Goal: Navigation & Orientation: Find specific page/section

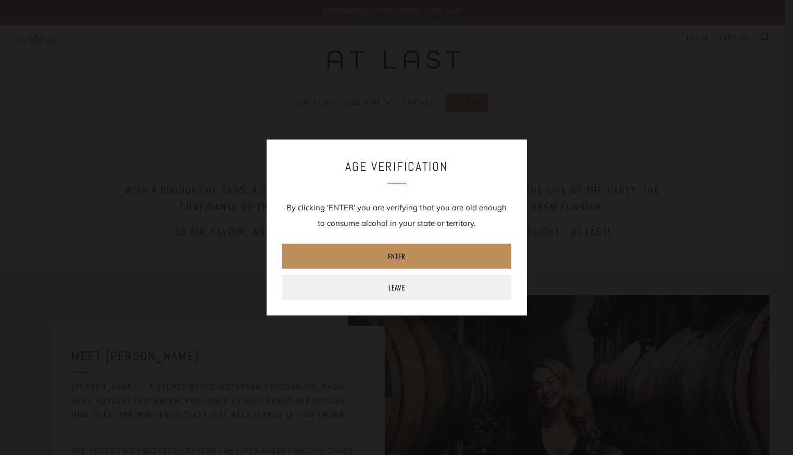
click at [430, 259] on link "Enter" at bounding box center [396, 256] width 229 height 25
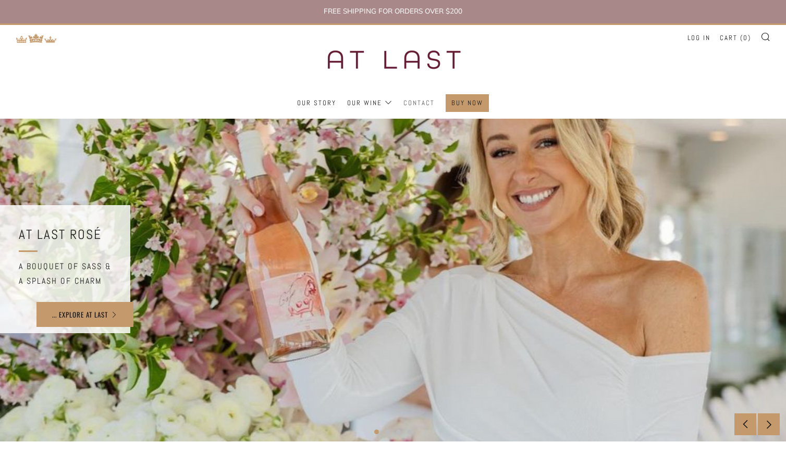
click at [421, 95] on link "Contact" at bounding box center [418, 103] width 31 height 17
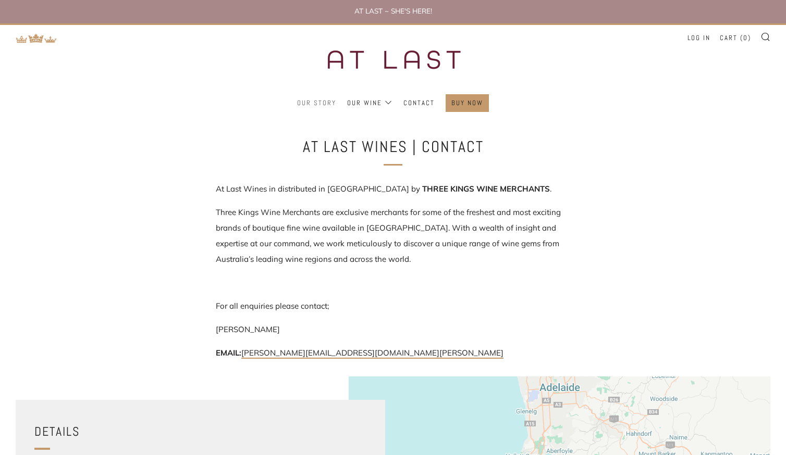
click at [313, 106] on link "Our Story" at bounding box center [316, 103] width 39 height 17
